Goal: Task Accomplishment & Management: Use online tool/utility

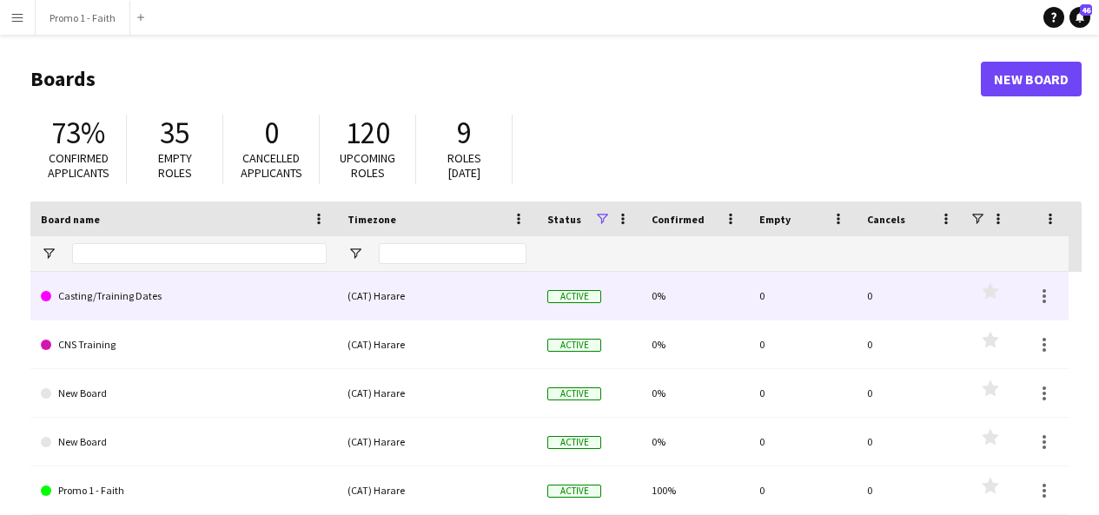
click at [126, 296] on link "Casting/Training Dates" at bounding box center [184, 296] width 286 height 49
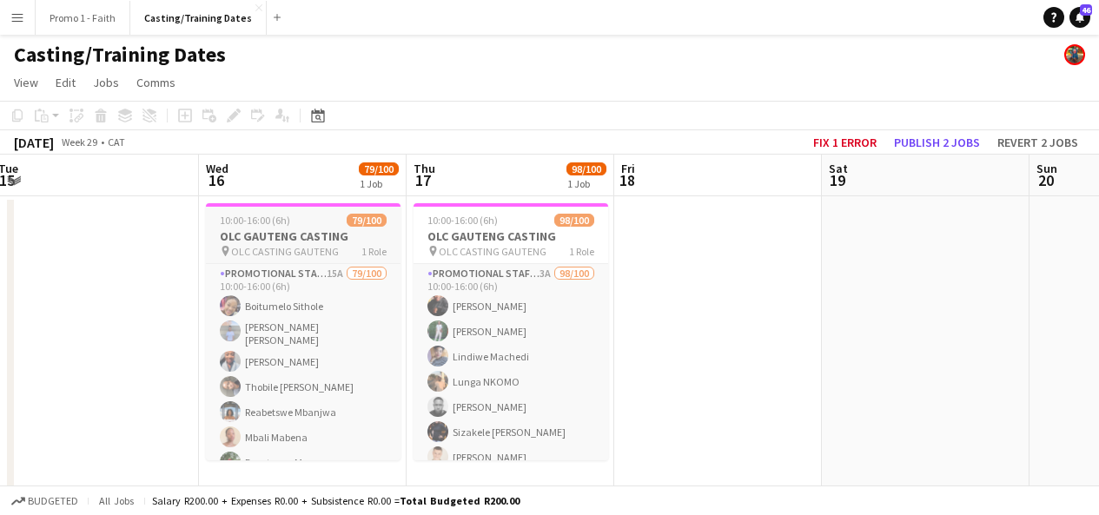
click at [316, 215] on div "10:00-16:00 (6h) 79/100" at bounding box center [303, 220] width 195 height 13
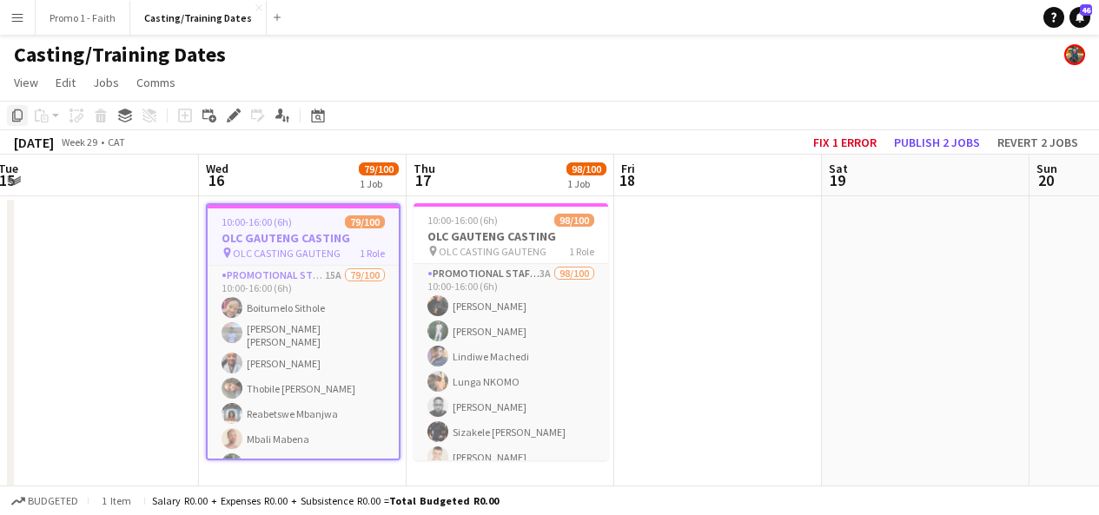
click at [18, 123] on div "Copy" at bounding box center [17, 115] width 21 height 21
click at [17, 116] on icon "Copy" at bounding box center [17, 116] width 14 height 14
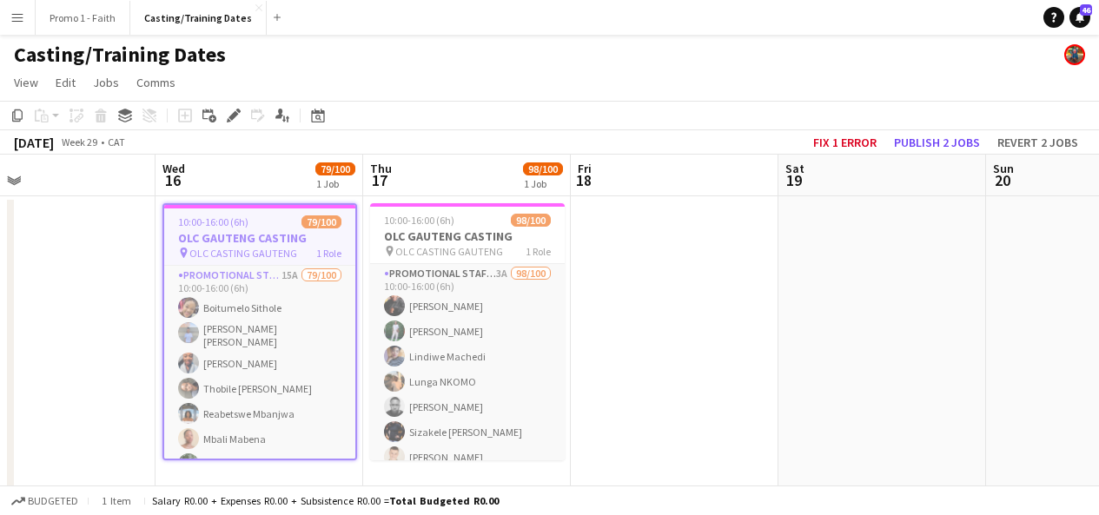
scroll to position [0, 480]
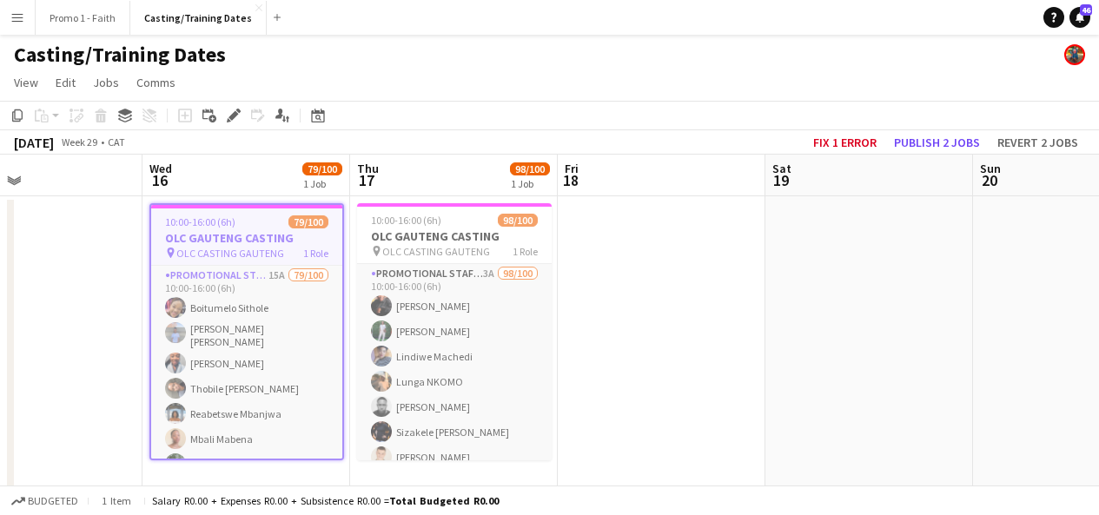
click at [15, 10] on button "Menu" at bounding box center [17, 17] width 35 height 35
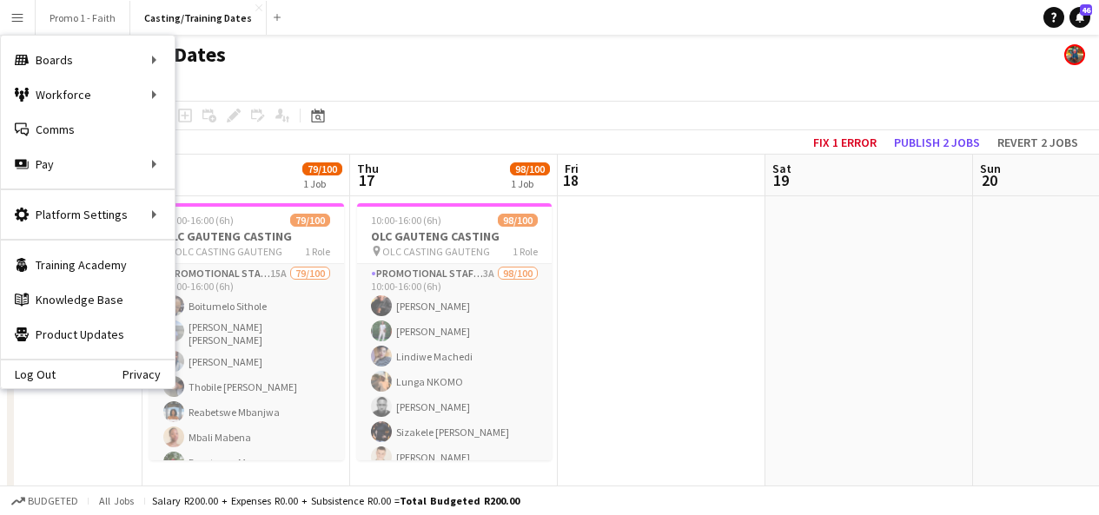
click at [685, 81] on app-page-menu "View Day view expanded Day view collapsed Month view Date picker Jump to [DATE]…" at bounding box center [549, 84] width 1099 height 33
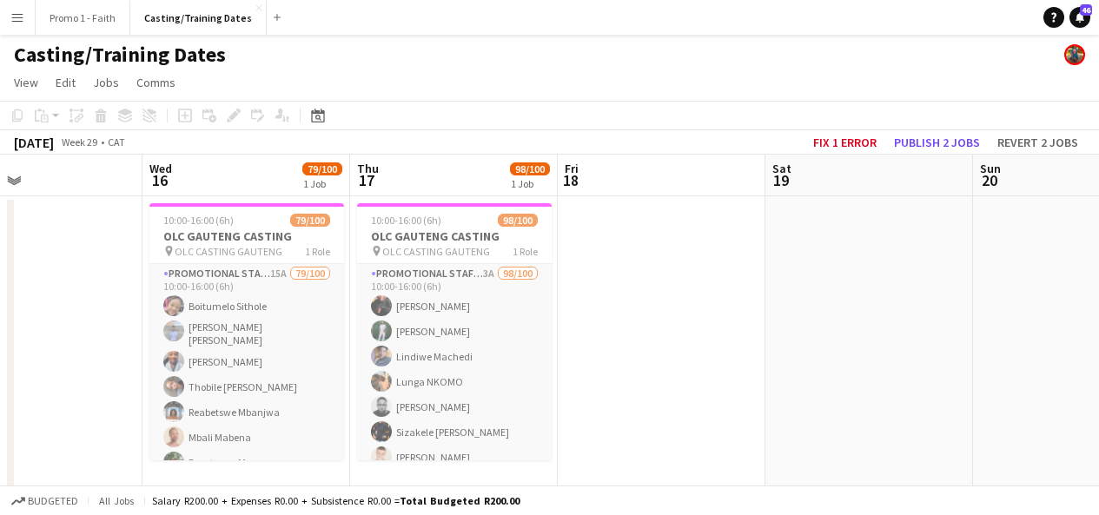
click at [9, 27] on button "Menu" at bounding box center [17, 17] width 35 height 35
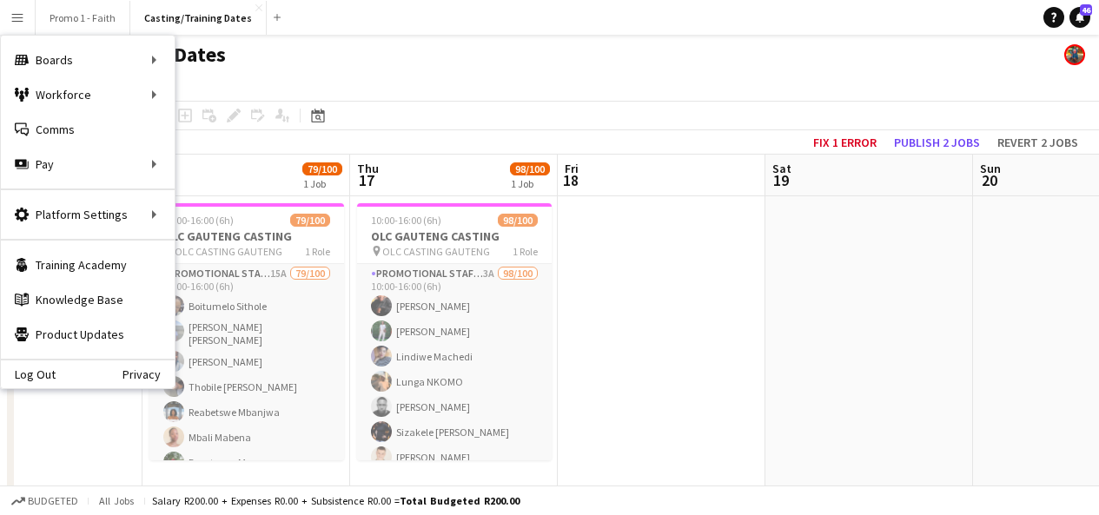
click at [457, 60] on div "Casting/Training Dates" at bounding box center [549, 51] width 1099 height 33
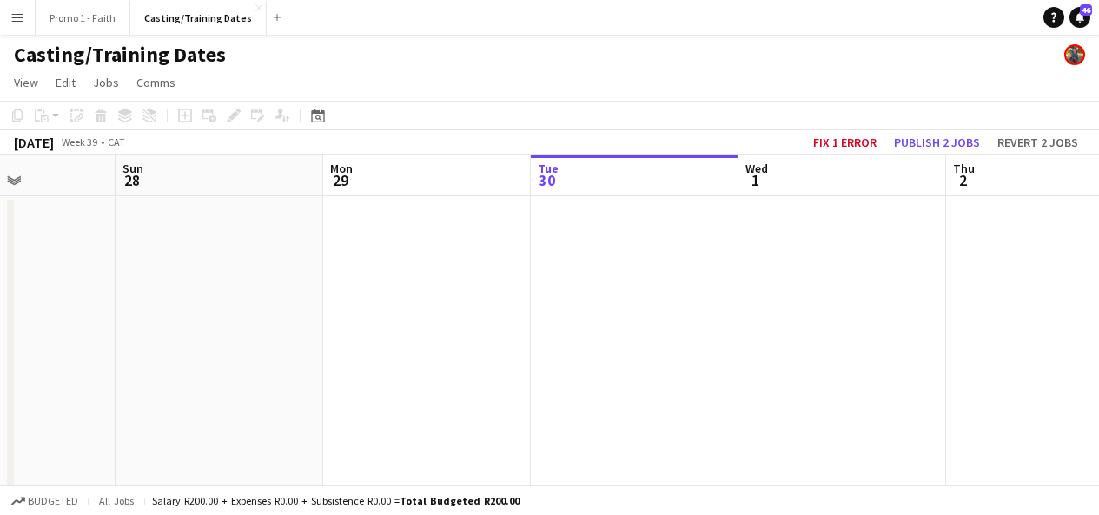
scroll to position [0, 717]
